Goal: Browse casually

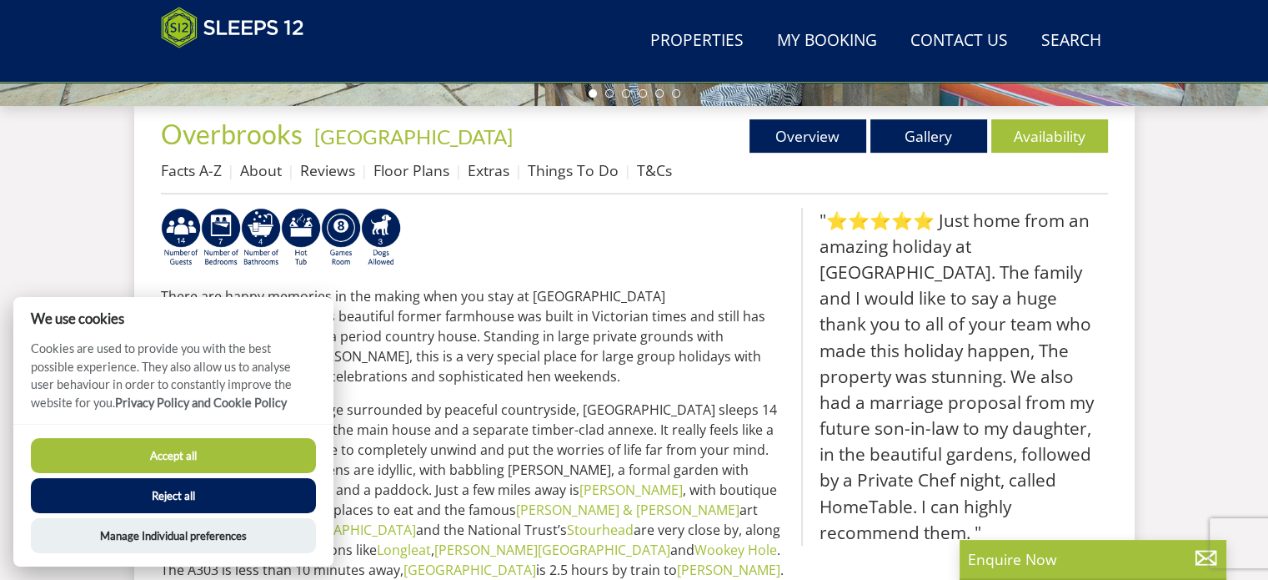
scroll to position [599, 0]
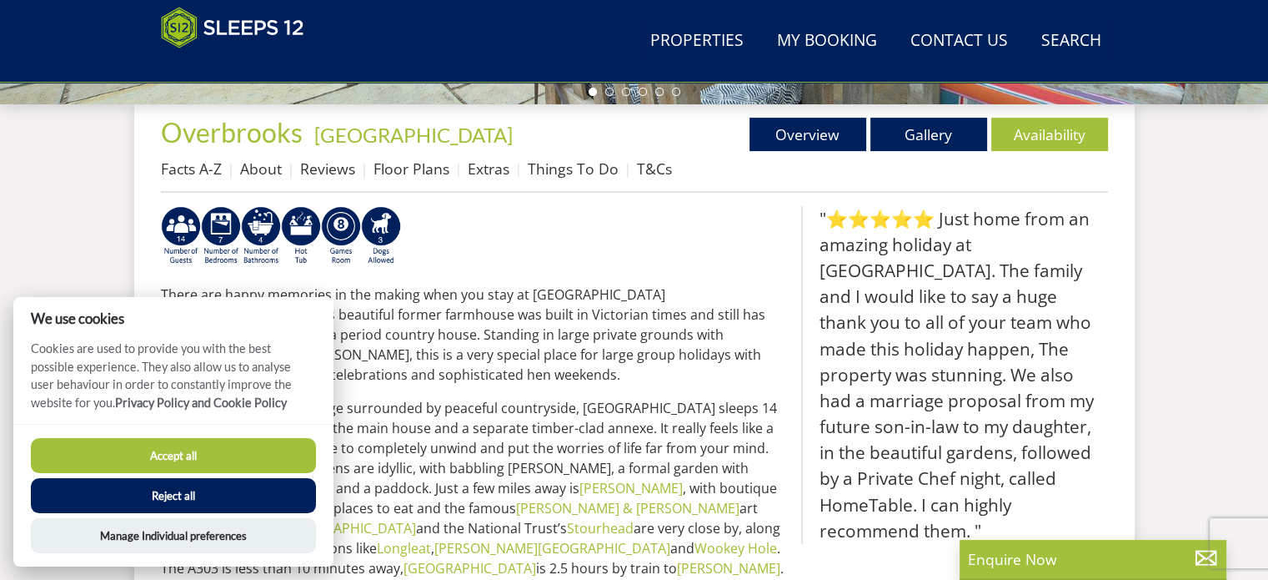
click at [182, 453] on button "Accept all" at bounding box center [173, 455] width 285 height 35
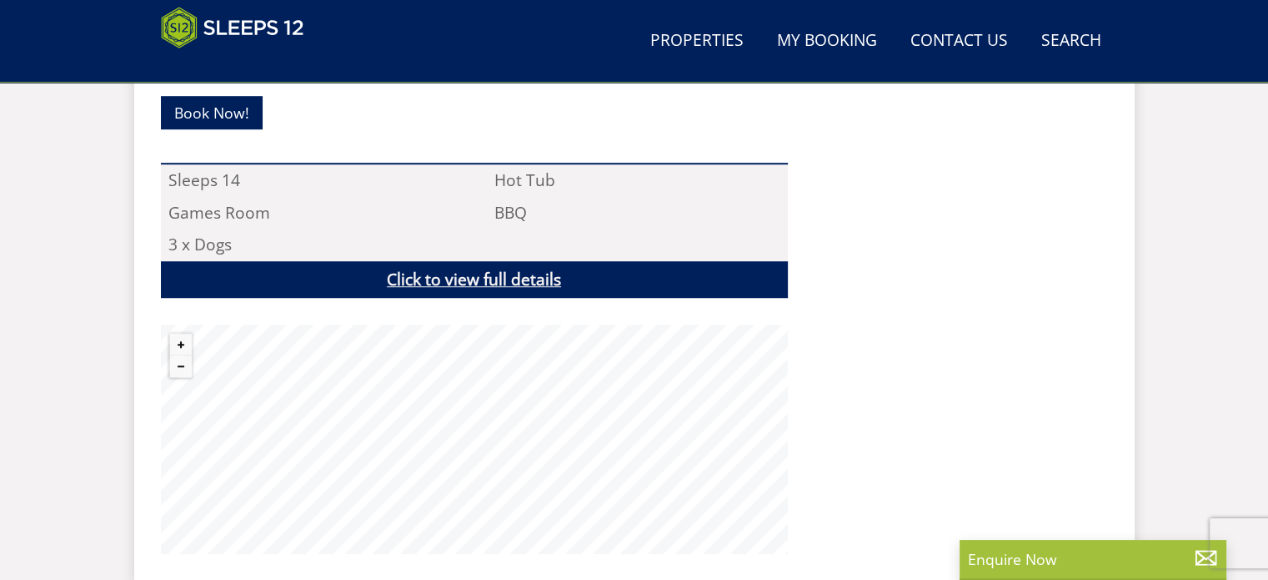
scroll to position [1152, 0]
